Goal: Contribute content

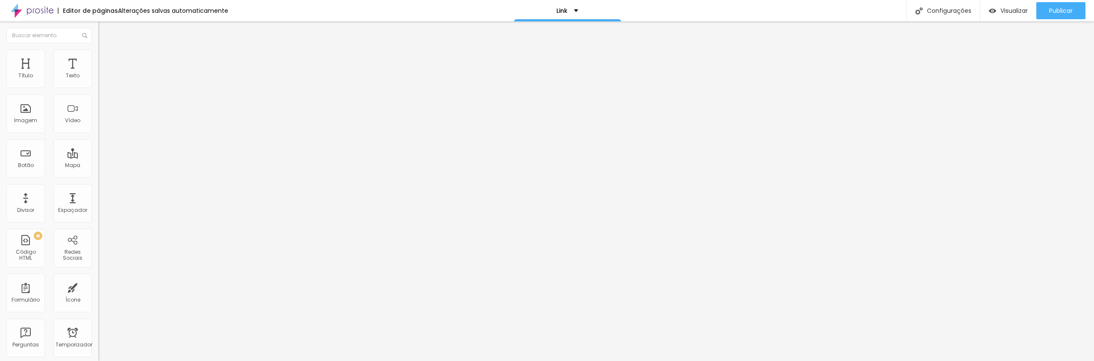
click at [98, 176] on input "https://www.ponto7.com/gestante" at bounding box center [149, 171] width 103 height 9
drag, startPoint x: 88, startPoint y: 176, endPoint x: 0, endPoint y: 171, distance: 88.2
click at [98, 171] on div "Texto Ensaio Gestante Alinhamento Tamanho Grande Pequeno Normal Grande Link URL…" at bounding box center [147, 131] width 98 height 129
paste input "s-2025"
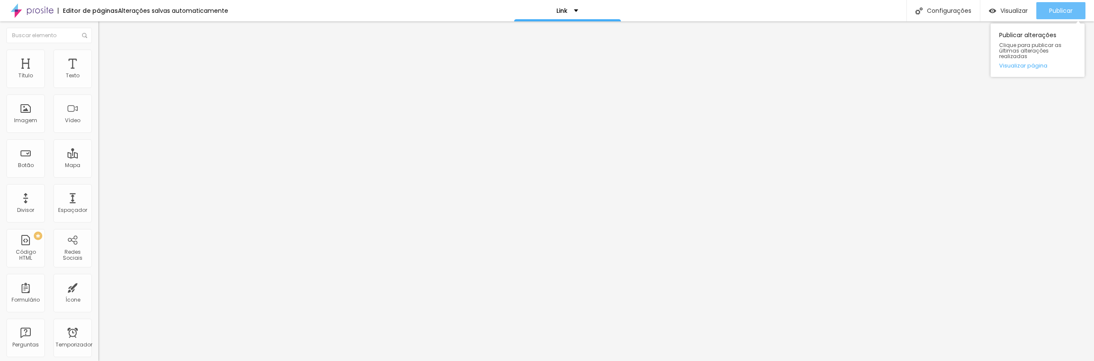
type input "https://www.ponto7.com/gestantes-2025"
click at [1053, 10] on font "Publicar" at bounding box center [1060, 10] width 23 height 9
click at [105, 30] on img "button" at bounding box center [108, 31] width 7 height 7
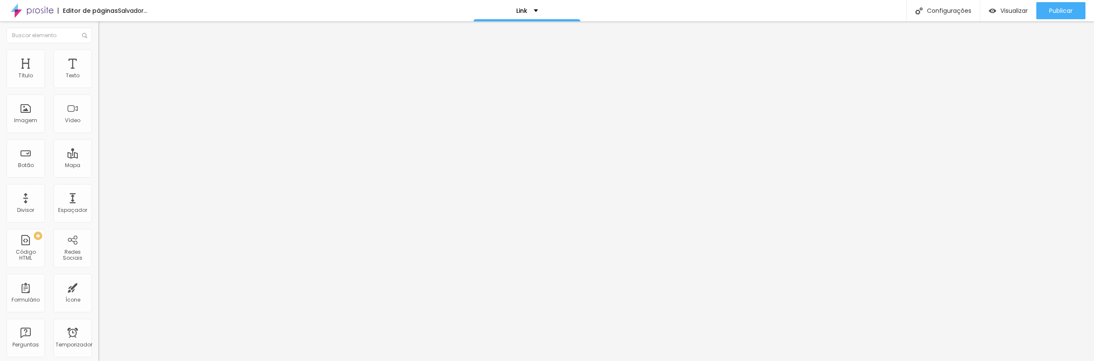
click at [109, 79] on font "Ícone de trocarte" at bounding box center [131, 74] width 45 height 7
type input "cora"
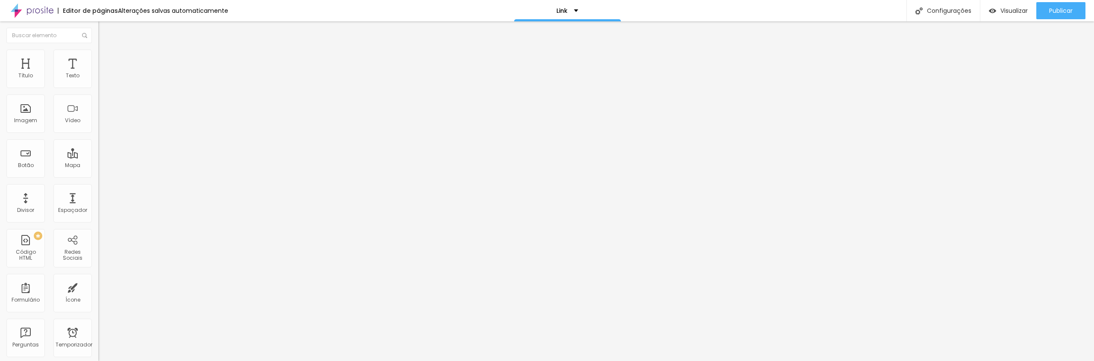
click at [1066, 7] on font "Publicar" at bounding box center [1060, 10] width 23 height 9
click at [98, 161] on div at bounding box center [147, 161] width 98 height 0
click at [98, 128] on span "16:9 de largura" at bounding box center [117, 123] width 39 height 7
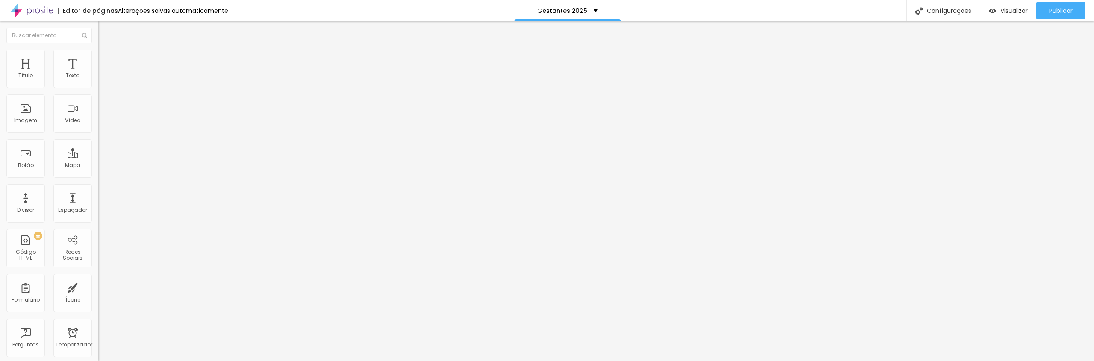
click at [98, 133] on span "Ultrawide" at bounding box center [110, 129] width 24 height 7
click at [113, 141] on font "16:9" at bounding box center [118, 137] width 10 height 7
click at [1071, 12] on font "Publicar" at bounding box center [1060, 10] width 23 height 9
click at [98, 161] on div at bounding box center [147, 161] width 98 height 0
click at [1062, 15] on div "Publicar" at bounding box center [1060, 10] width 23 height 17
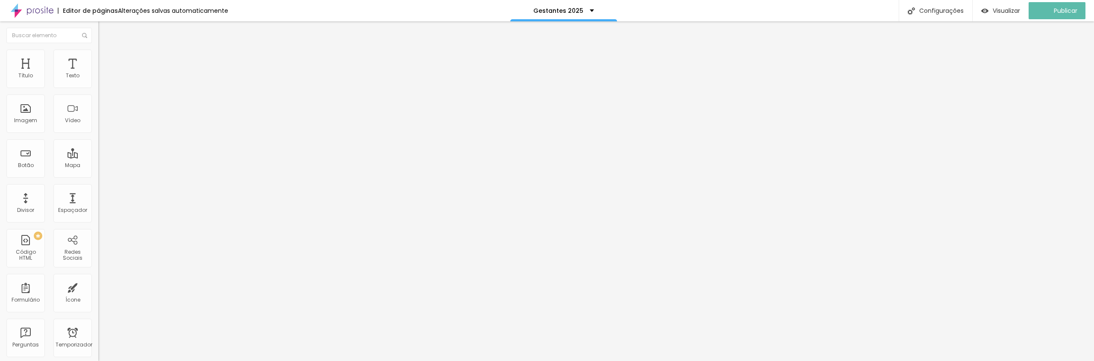
click at [98, 52] on li "Estilo" at bounding box center [147, 54] width 98 height 9
click at [98, 58] on img at bounding box center [102, 62] width 8 height 8
click at [98, 52] on img at bounding box center [102, 54] width 8 height 8
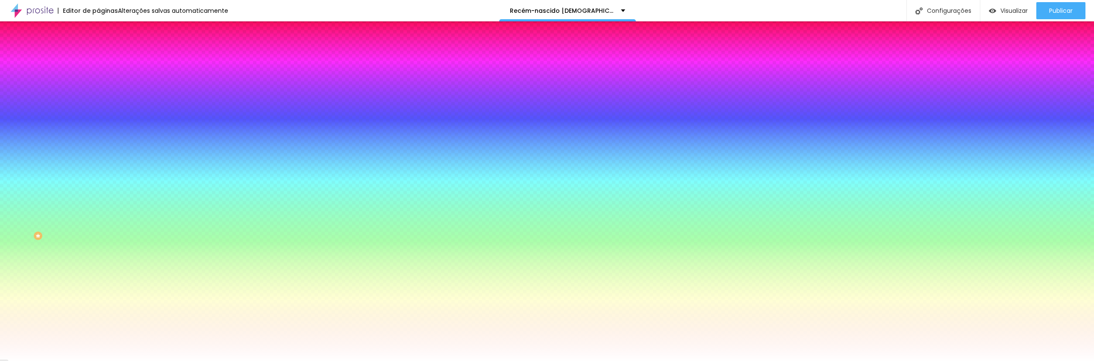
click at [103, 79] on font "Trocar imagem" at bounding box center [123, 74] width 41 height 7
